Goal: Task Accomplishment & Management: Manage account settings

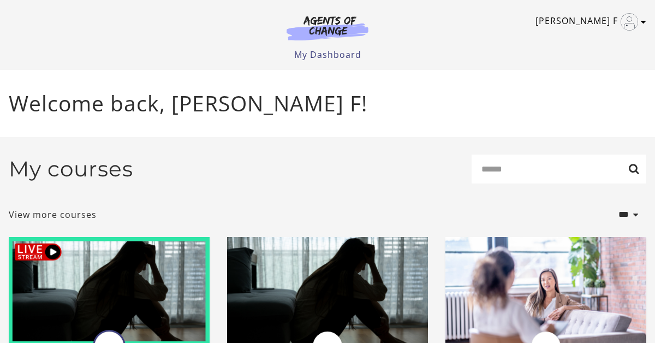
click at [592, 24] on link "Sherry F" at bounding box center [588, 21] width 105 height 17
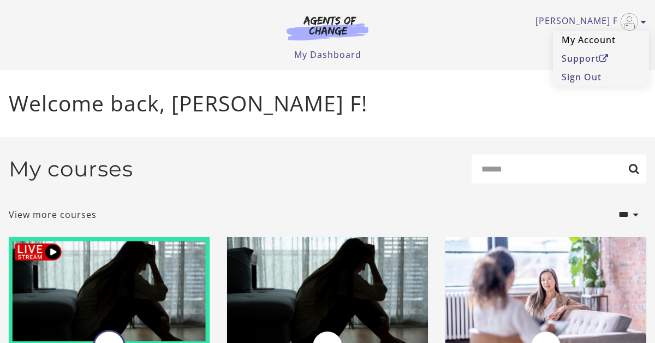
click at [592, 39] on link "My Account" at bounding box center [601, 40] width 96 height 19
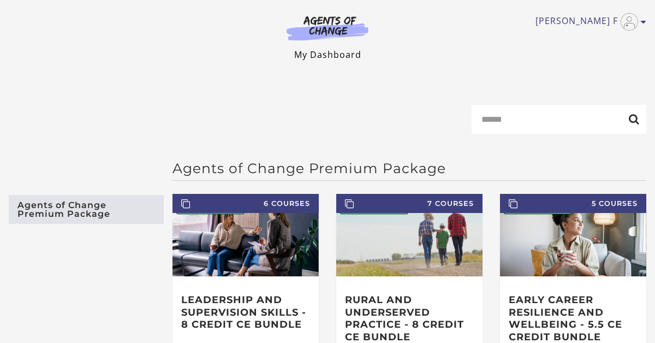
click at [325, 57] on link "My Dashboard" at bounding box center [327, 55] width 67 height 12
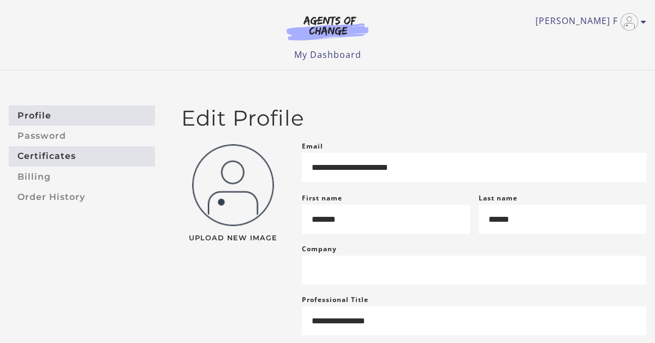
click at [52, 157] on link "Certificates" at bounding box center [82, 156] width 146 height 20
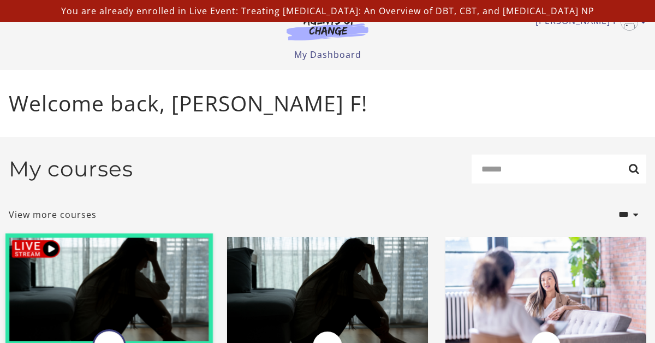
click at [66, 283] on img at bounding box center [108, 290] width 207 height 112
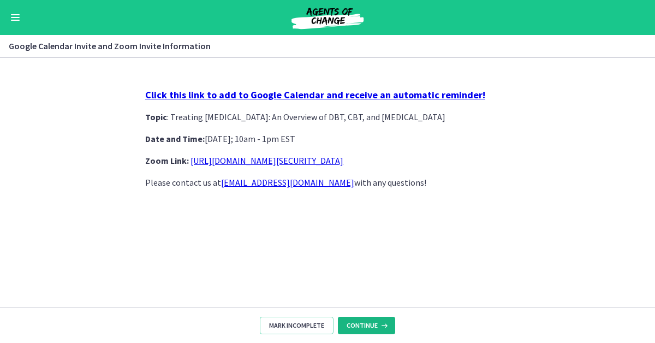
click at [368, 329] on span "Continue" at bounding box center [362, 325] width 31 height 9
click at [368, 327] on span "Continue" at bounding box center [362, 325] width 31 height 9
click at [9, 15] on button "Enable menu" at bounding box center [15, 17] width 13 height 13
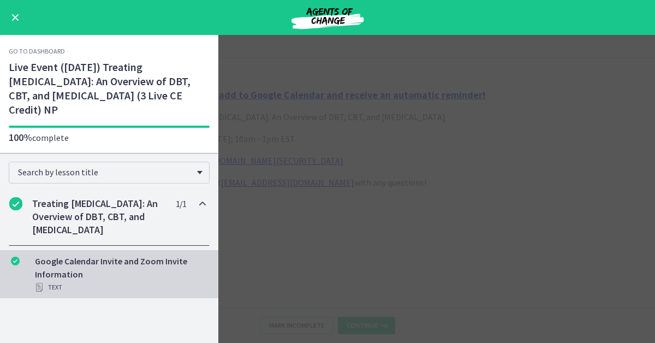
click at [14, 19] on span "Enable menu" at bounding box center [15, 17] width 7 height 7
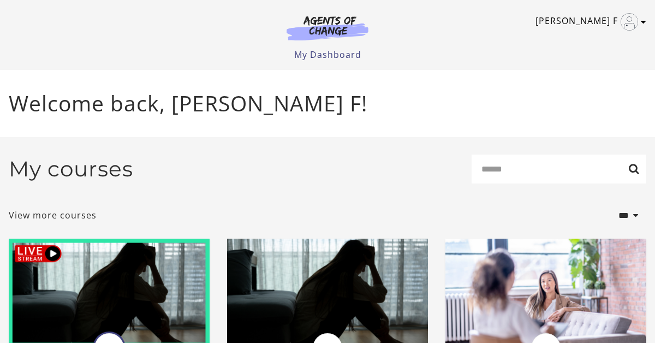
click at [634, 20] on img "Toggle menu" at bounding box center [629, 21] width 17 height 17
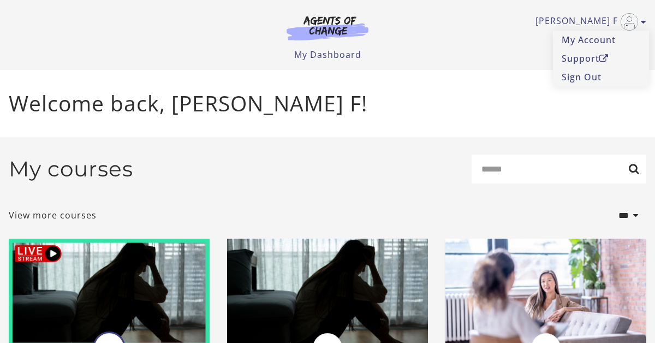
click at [647, 23] on div "Sherry F My Account Support Sign Out Toggle menu Menu My Dashboard My Account S…" at bounding box center [327, 35] width 655 height 70
click at [606, 40] on link "My Account" at bounding box center [601, 40] width 96 height 19
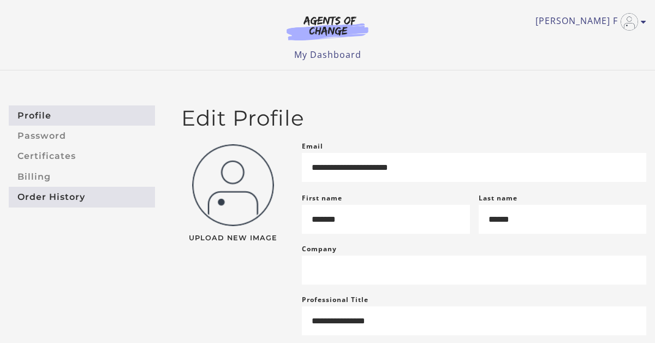
click at [68, 196] on link "Order History" at bounding box center [82, 197] width 146 height 20
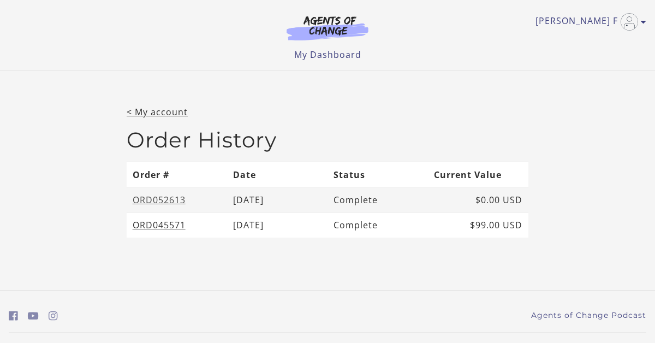
click at [164, 201] on link "ORD052613" at bounding box center [159, 200] width 53 height 12
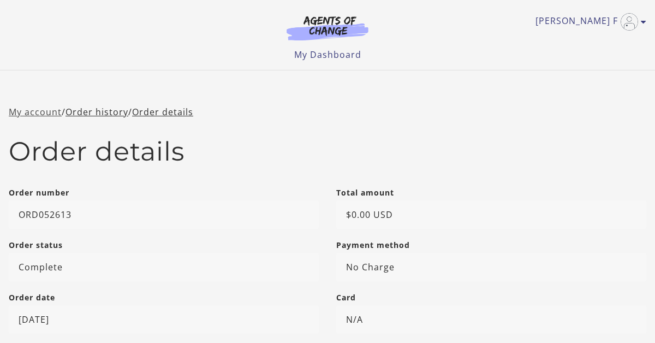
click at [31, 112] on link "My account" at bounding box center [35, 112] width 53 height 12
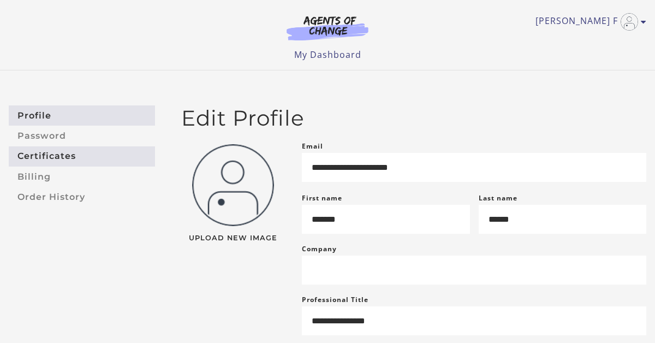
click at [39, 153] on link "Certificates" at bounding box center [82, 156] width 146 height 20
